Goal: Check status: Check status

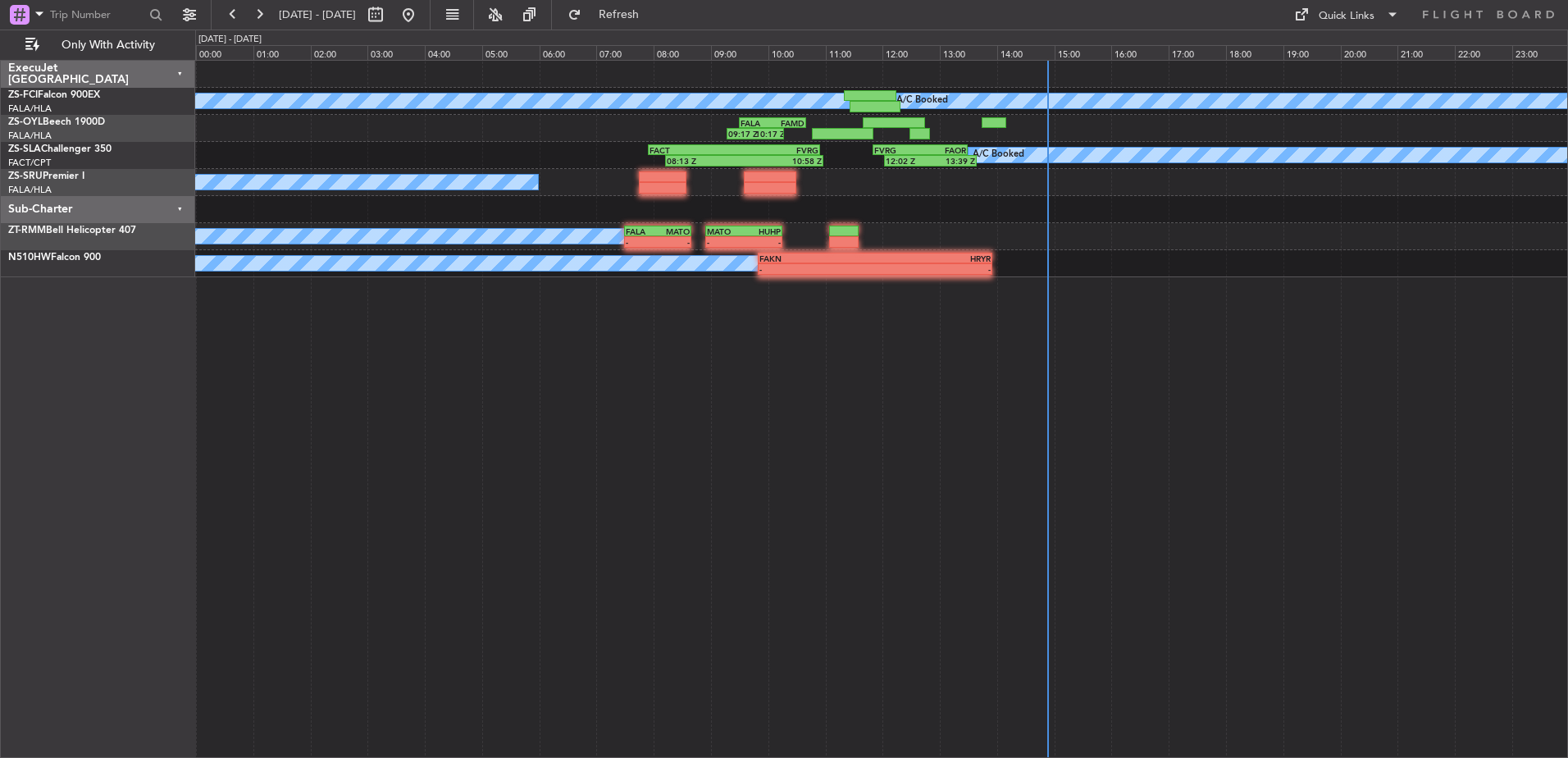
click at [388, 17] on button at bounding box center [375, 15] width 27 height 27
select select "10"
select select "2025"
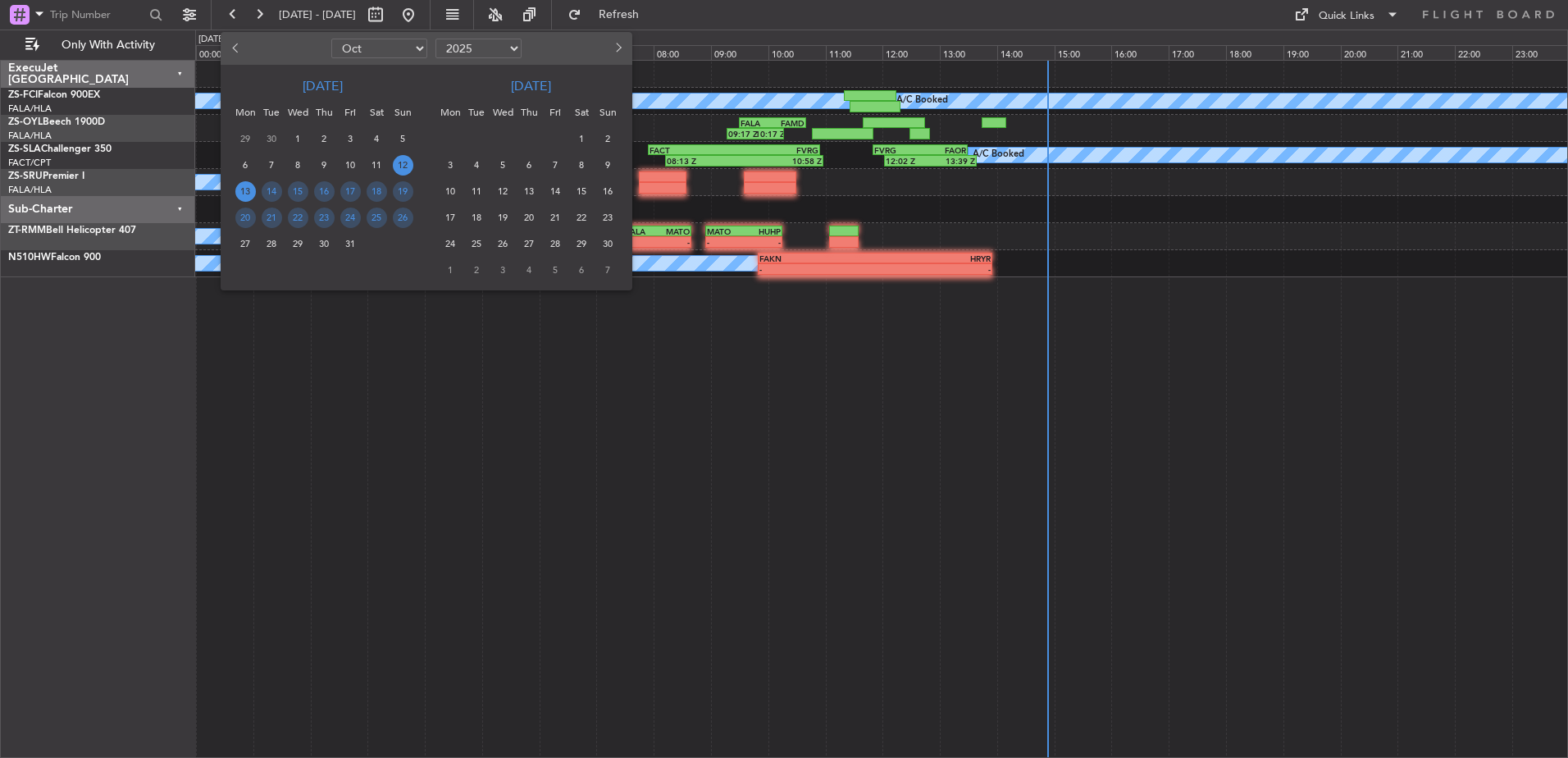
click at [245, 190] on span "13" at bounding box center [245, 191] width 21 height 21
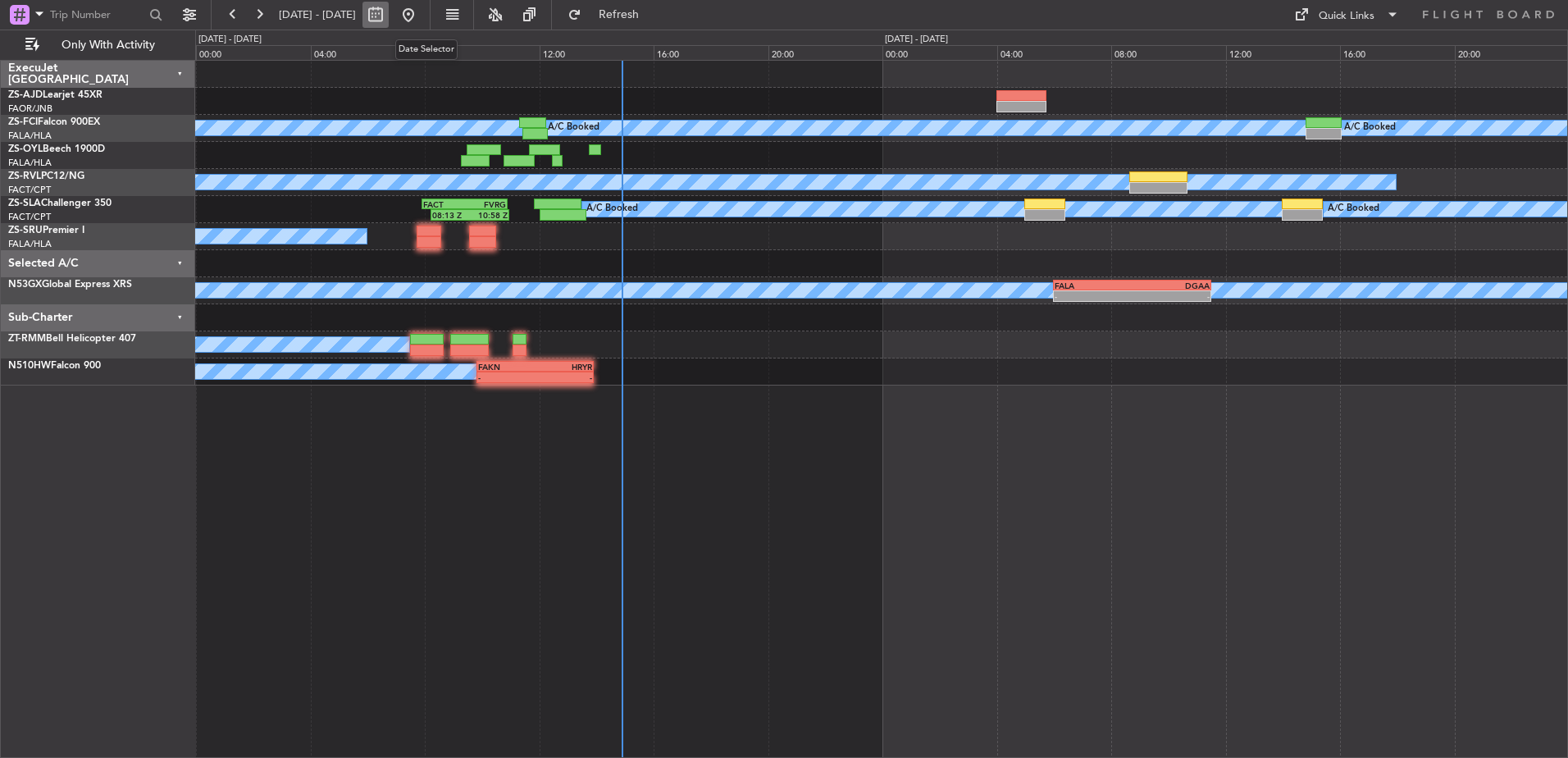
click at [388, 12] on button at bounding box center [375, 15] width 27 height 27
select select "10"
select select "2025"
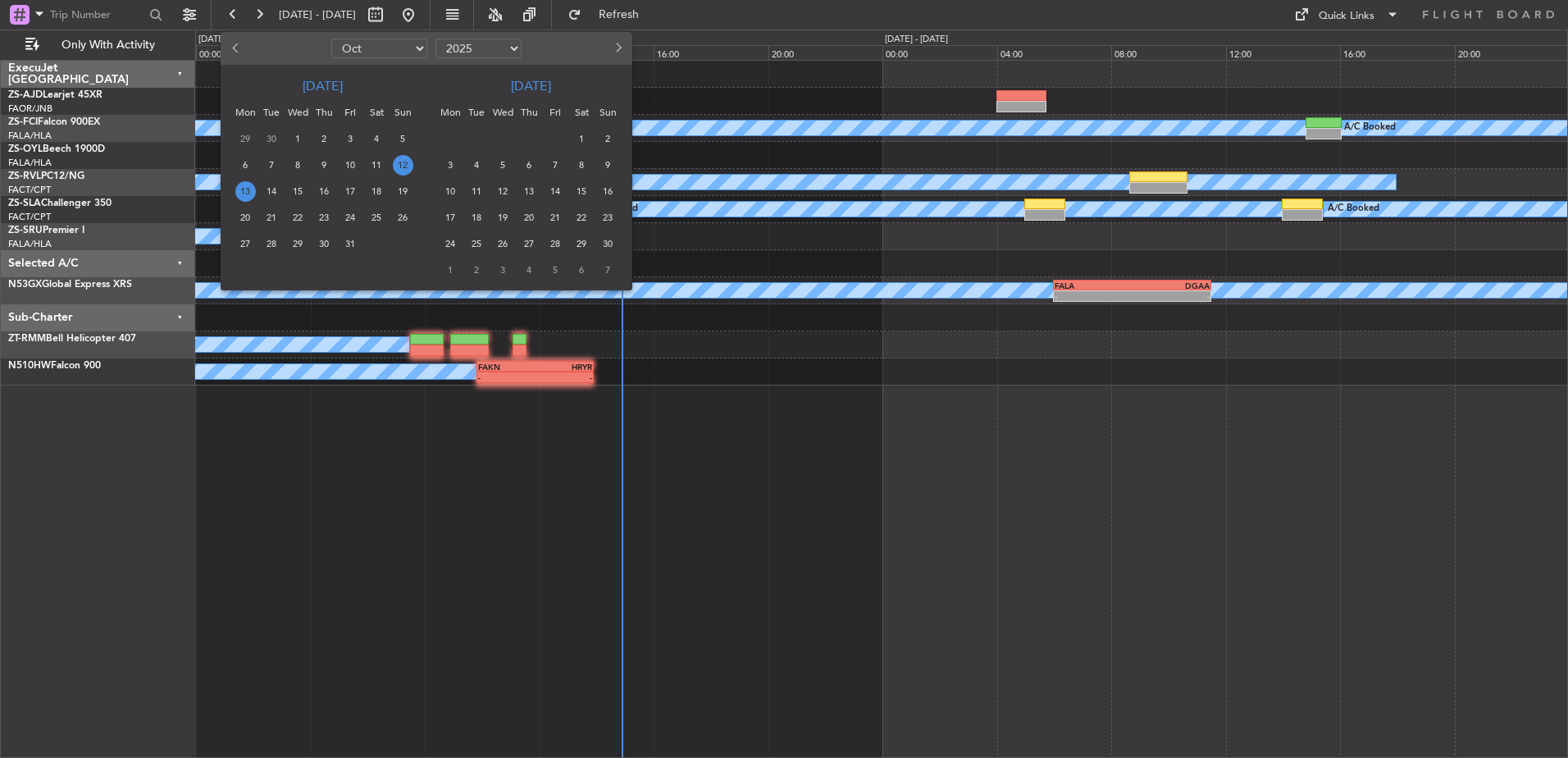
click at [246, 191] on span "13" at bounding box center [245, 191] width 21 height 21
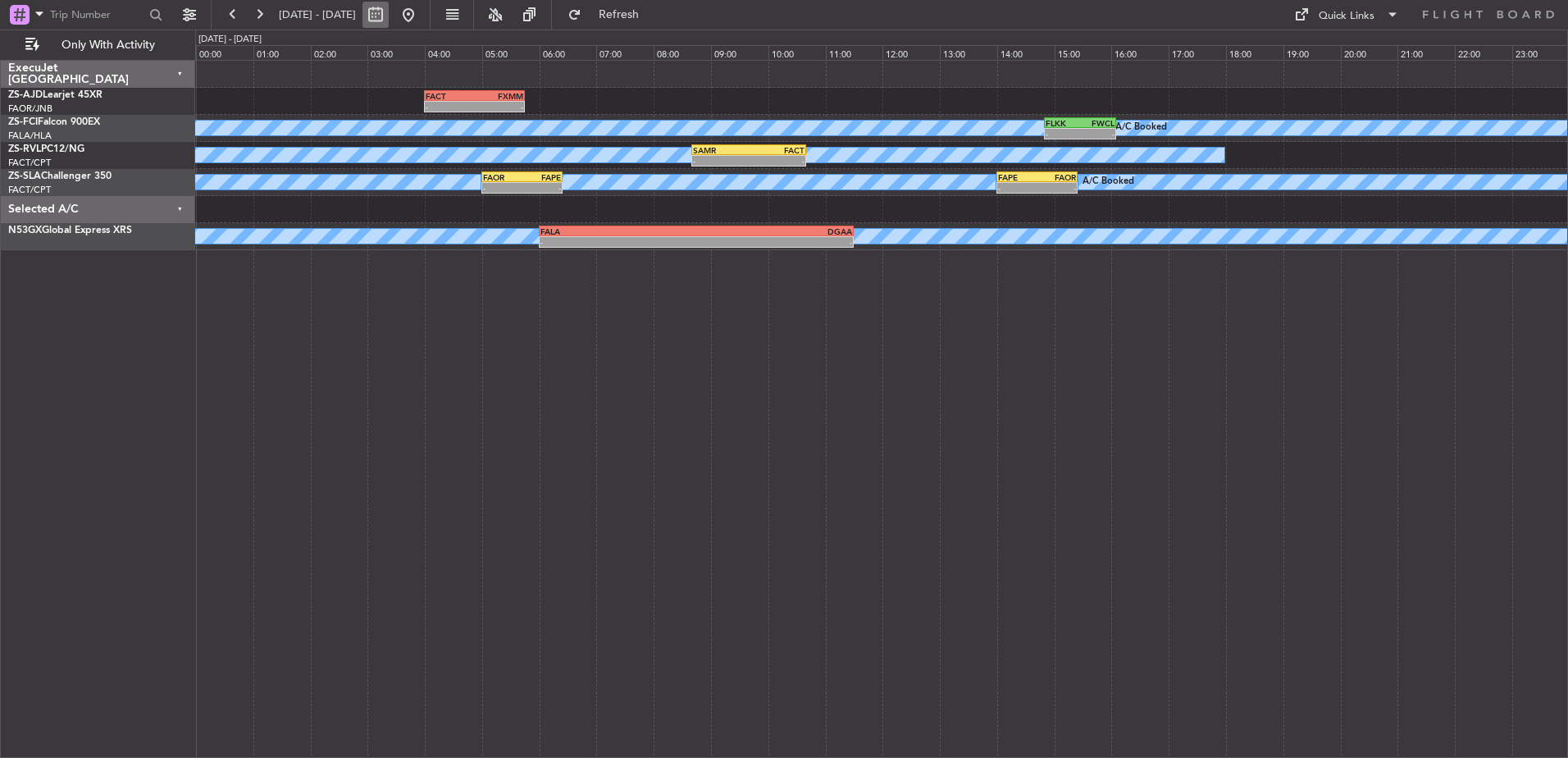
click at [388, 17] on button at bounding box center [375, 15] width 27 height 27
select select "10"
select select "2025"
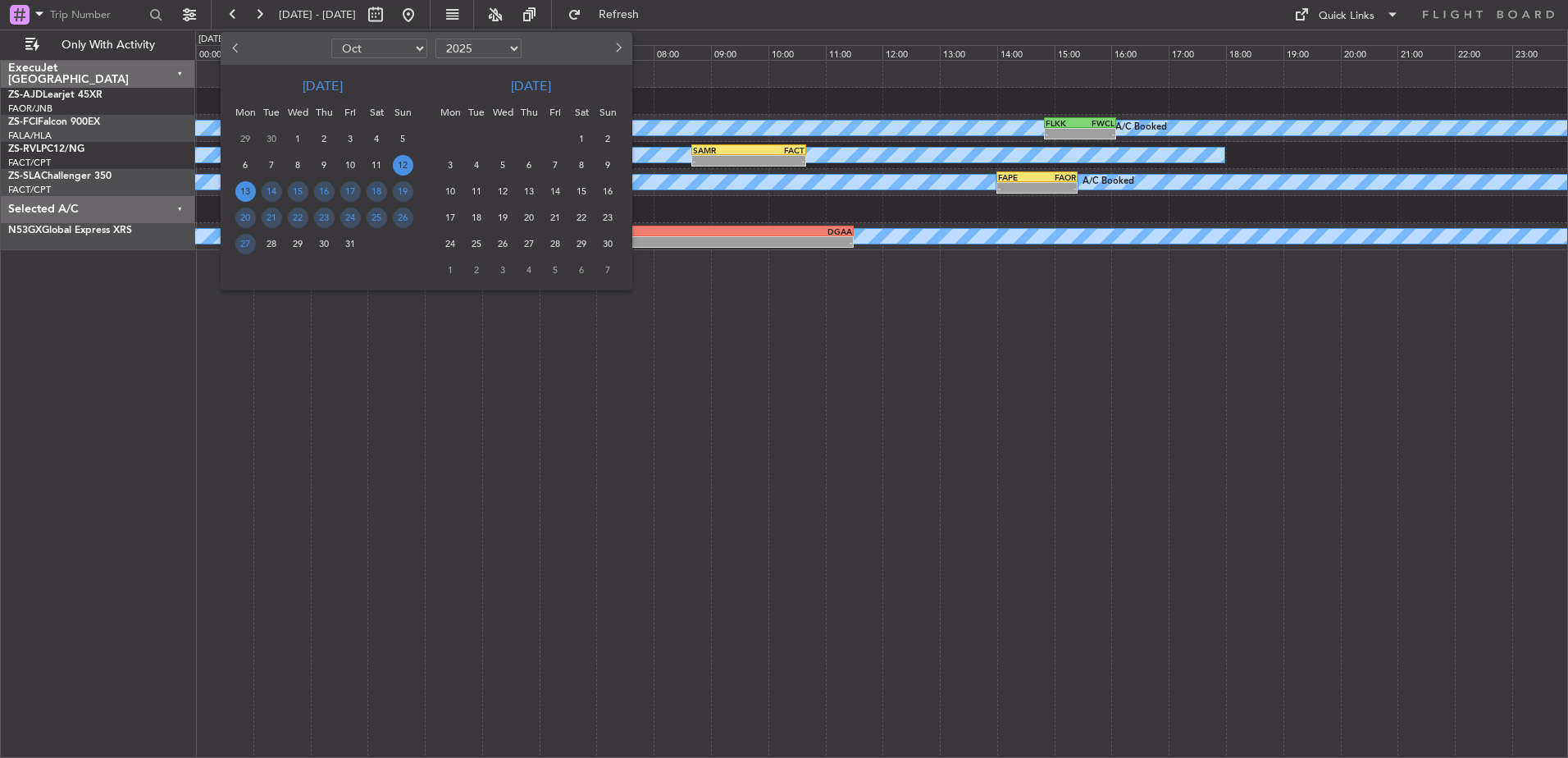
click at [405, 168] on span "12" at bounding box center [403, 165] width 21 height 21
click at [405, 167] on span "12" at bounding box center [403, 165] width 21 height 21
